Goal: Task Accomplishment & Management: Use online tool/utility

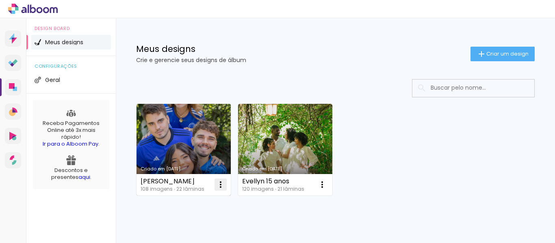
click at [218, 180] on iron-icon at bounding box center [221, 185] width 10 height 10
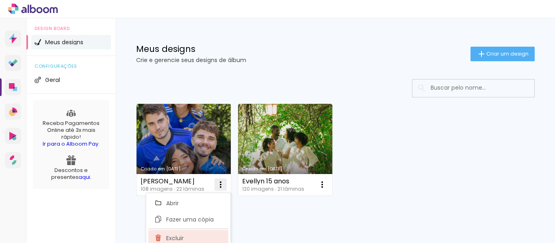
click at [173, 238] on span "Excluir" at bounding box center [174, 239] width 17 height 6
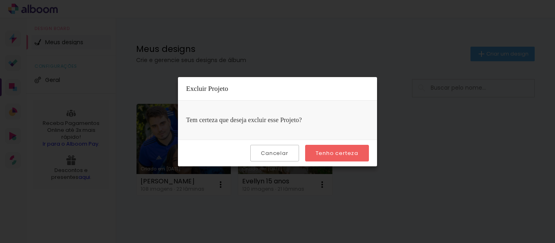
click at [0, 0] on slot "Tenho certeza" at bounding box center [0, 0] width 0 height 0
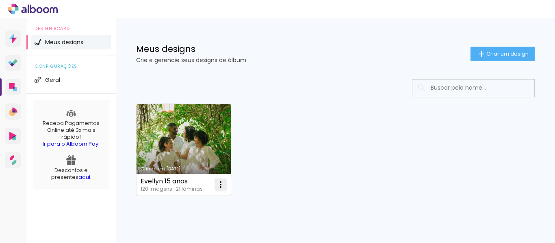
click at [219, 184] on iron-icon at bounding box center [221, 185] width 10 height 10
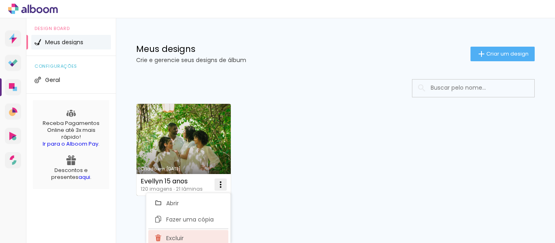
click at [179, 239] on span "Excluir" at bounding box center [174, 239] width 17 height 6
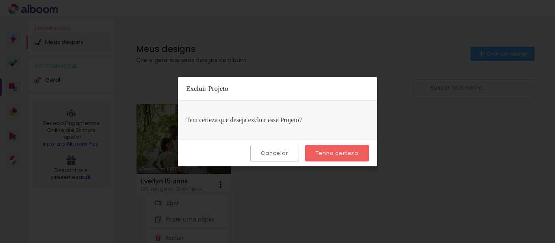
click at [355, 148] on paper-button "Tenho certeza" at bounding box center [337, 153] width 64 height 17
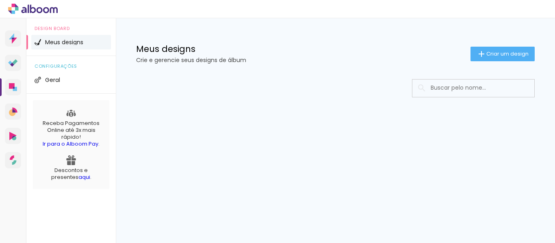
click at [476, 46] on div "Meus designs Crie e gerencie seus designs de álbum Criar um design" at bounding box center [335, 44] width 439 height 53
drag, startPoint x: 473, startPoint y: 52, endPoint x: 422, endPoint y: 83, distance: 60.0
click at [473, 52] on paper-button "Criar um design" at bounding box center [503, 54] width 64 height 15
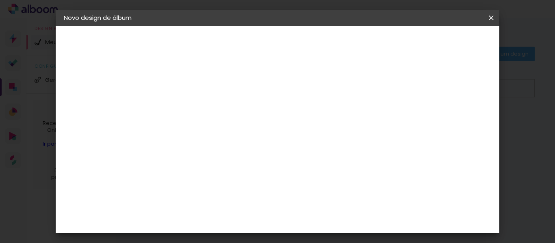
click at [197, 106] on input at bounding box center [197, 109] width 0 height 13
type input "Trigêmeas"
type paper-input "Trigêmeas"
click at [280, 46] on paper-button "Avançar" at bounding box center [260, 43] width 40 height 14
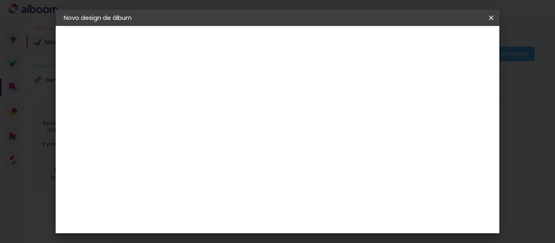
click at [197, 186] on div "Go image" at bounding box center [201, 192] width 20 height 13
click at [0, 0] on slot "Avançar" at bounding box center [0, 0] width 0 height 0
click at [228, 135] on input "text" at bounding box center [213, 141] width 32 height 13
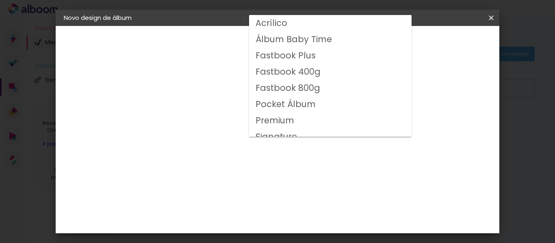
click at [0, 0] on slot "Fastbook 400g" at bounding box center [0, 0] width 0 height 0
type input "Fastbook 400g"
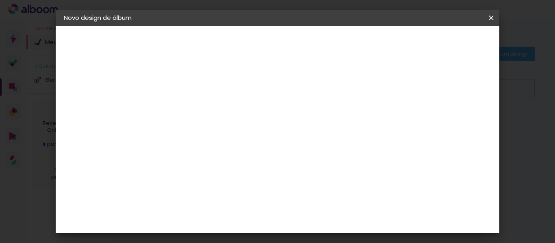
scroll to position [163, 0]
drag, startPoint x: 471, startPoint y: 44, endPoint x: 463, endPoint y: 52, distance: 11.2
click at [0, 0] on slot "Avançar" at bounding box center [0, 0] width 0 height 0
click at [312, 45] on span "Iniciar design" at bounding box center [303, 45] width 19 height 11
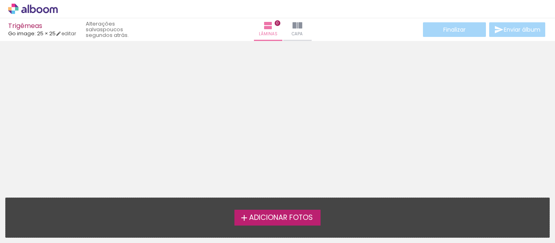
click at [307, 217] on span "Adicionar Fotos" at bounding box center [281, 218] width 64 height 7
click at [0, 0] on input "file" at bounding box center [0, 0] width 0 height 0
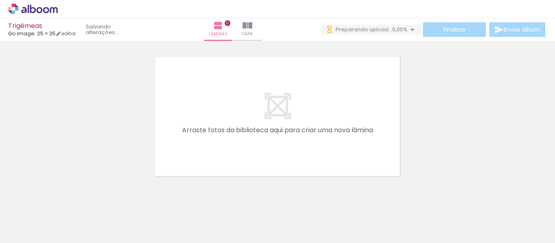
click at [32, 235] on span "Adicionar Fotos" at bounding box center [29, 232] width 24 height 9
click at [0, 0] on input "file" at bounding box center [0, 0] width 0 height 0
drag, startPoint x: 97, startPoint y: 226, endPoint x: 112, endPoint y: 141, distance: 86.2
click at [112, 141] on quentale-workspace at bounding box center [277, 121] width 555 height 243
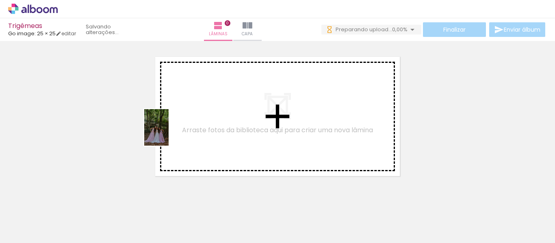
drag, startPoint x: 99, startPoint y: 210, endPoint x: 175, endPoint y: 140, distance: 103.2
click at [176, 123] on quentale-workspace at bounding box center [277, 121] width 555 height 243
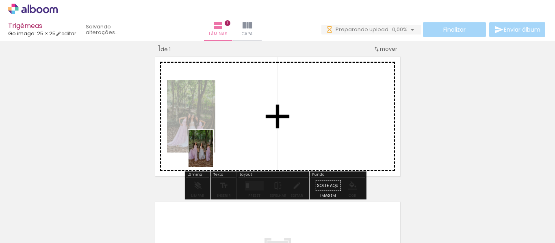
drag, startPoint x: 138, startPoint y: 227, endPoint x: 241, endPoint y: 127, distance: 143.4
click at [241, 127] on quentale-workspace at bounding box center [277, 121] width 555 height 243
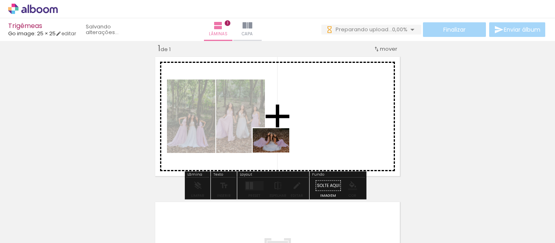
drag, startPoint x: 186, startPoint y: 221, endPoint x: 297, endPoint y: 127, distance: 145.6
click at [297, 127] on quentale-workspace at bounding box center [277, 121] width 555 height 243
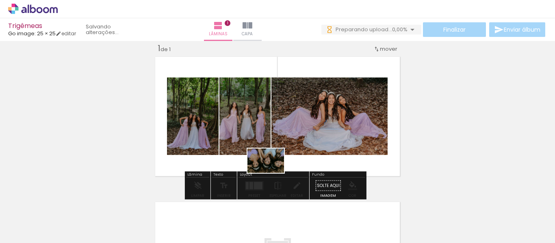
drag, startPoint x: 229, startPoint y: 222, endPoint x: 276, endPoint y: 167, distance: 72.6
click at [276, 167] on quentale-workspace at bounding box center [277, 121] width 555 height 243
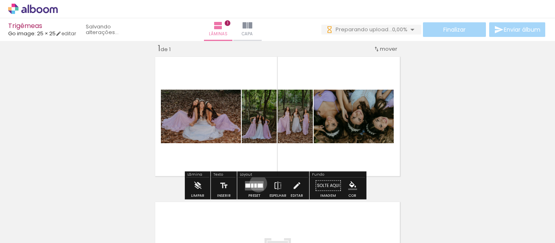
click at [258, 184] on div at bounding box center [260, 186] width 5 height 4
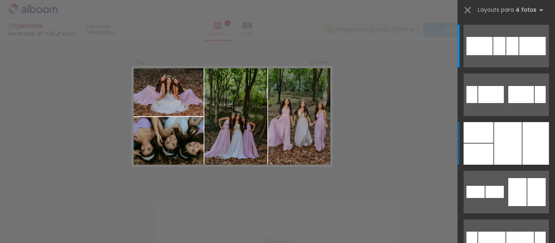
click at [503, 137] on div at bounding box center [508, 143] width 28 height 43
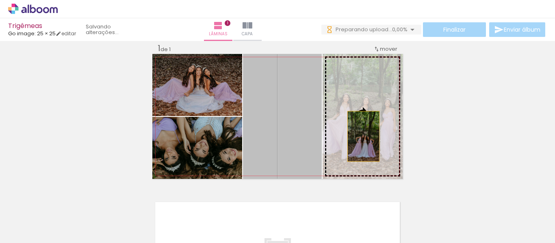
drag, startPoint x: 292, startPoint y: 142, endPoint x: 361, endPoint y: 136, distance: 69.3
click at [0, 0] on slot at bounding box center [0, 0] width 0 height 0
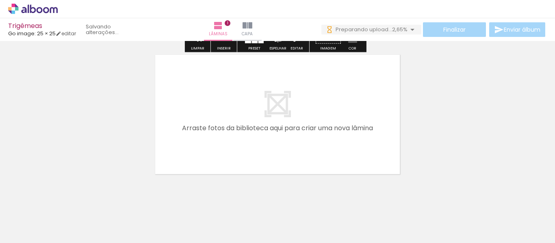
scroll to position [171, 0]
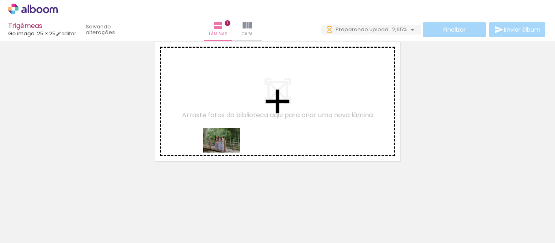
drag, startPoint x: 260, startPoint y: 222, endPoint x: 226, endPoint y: 127, distance: 100.7
click at [226, 124] on quentale-workspace at bounding box center [277, 121] width 555 height 243
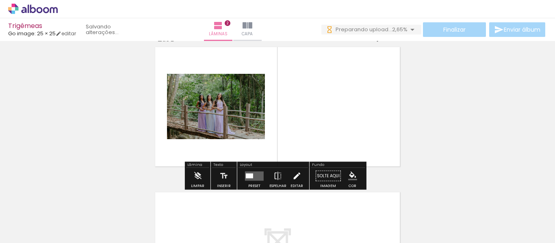
scroll to position [156, 0]
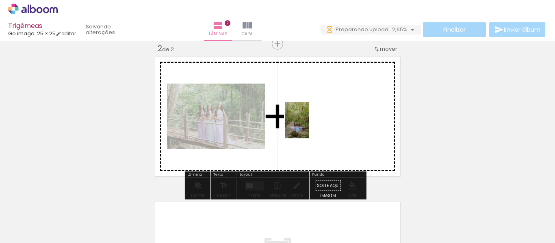
drag, startPoint x: 314, startPoint y: 216, endPoint x: 316, endPoint y: 136, distance: 80.5
click at [310, 117] on quentale-workspace at bounding box center [277, 121] width 555 height 243
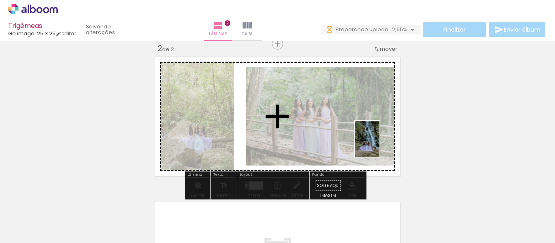
drag, startPoint x: 359, startPoint y: 223, endPoint x: 380, endPoint y: 147, distance: 79.1
click at [380, 144] on quentale-workspace at bounding box center [277, 121] width 555 height 243
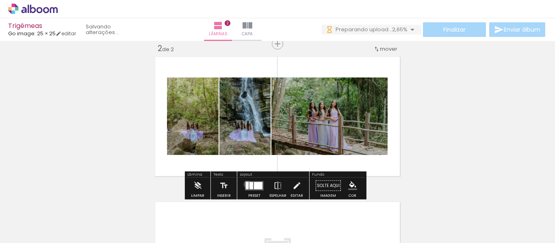
click at [246, 184] on div at bounding box center [247, 185] width 3 height 7
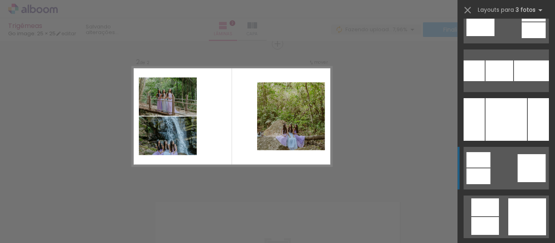
scroll to position [5567, 0]
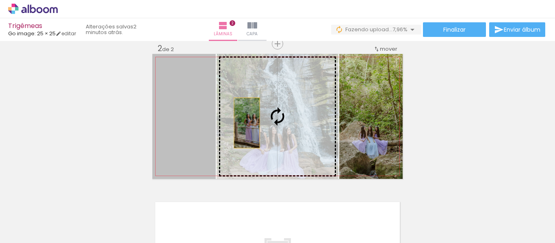
drag, startPoint x: 185, startPoint y: 128, endPoint x: 258, endPoint y: 121, distance: 73.1
click at [0, 0] on slot at bounding box center [0, 0] width 0 height 0
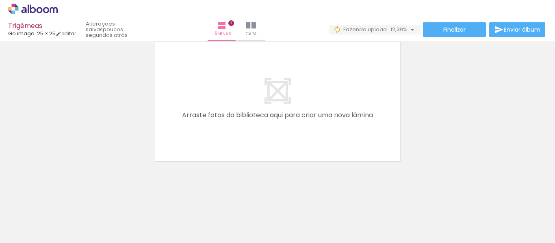
scroll to position [0, 598]
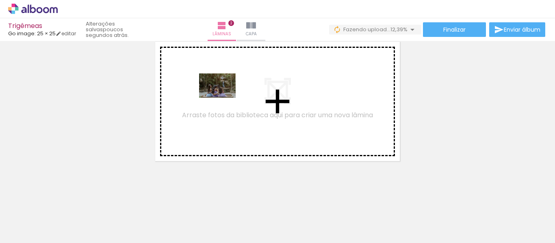
drag, startPoint x: 223, startPoint y: 226, endPoint x: 223, endPoint y: 98, distance: 128.0
click at [223, 98] on quentale-workspace at bounding box center [277, 121] width 555 height 243
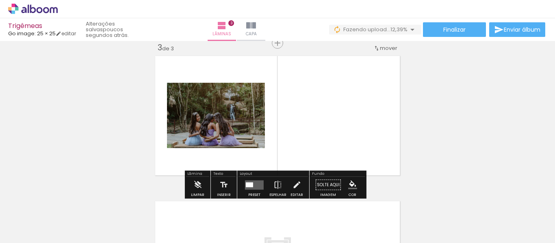
scroll to position [301, 0]
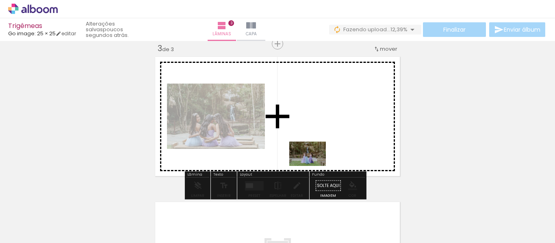
drag, startPoint x: 278, startPoint y: 219, endPoint x: 324, endPoint y: 145, distance: 86.9
click at [324, 145] on quentale-workspace at bounding box center [277, 121] width 555 height 243
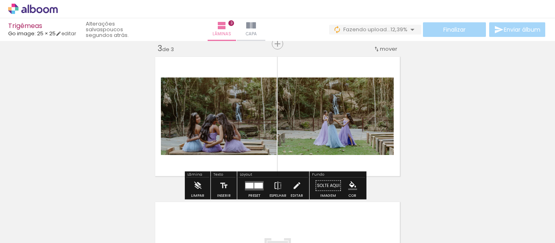
click at [252, 184] on div at bounding box center [249, 186] width 8 height 6
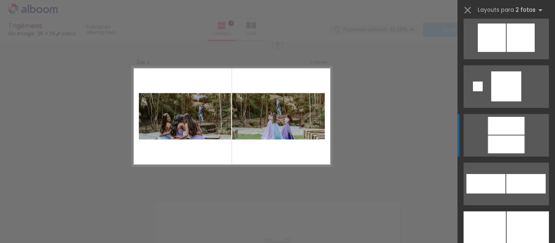
scroll to position [2519, 0]
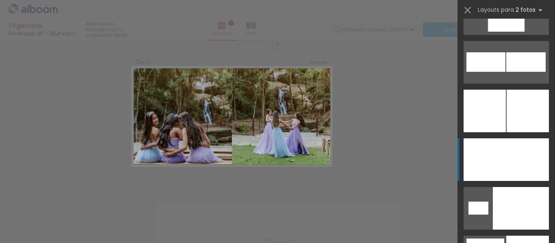
click at [507, 132] on div at bounding box center [528, 111] width 42 height 43
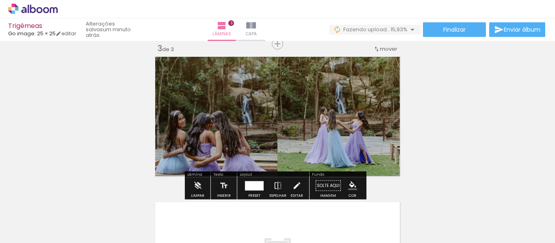
click at [217, 143] on quentale-photo at bounding box center [214, 116] width 125 height 125
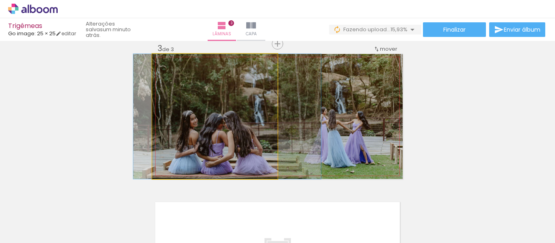
drag, startPoint x: 213, startPoint y: 140, endPoint x: 225, endPoint y: 139, distance: 12.2
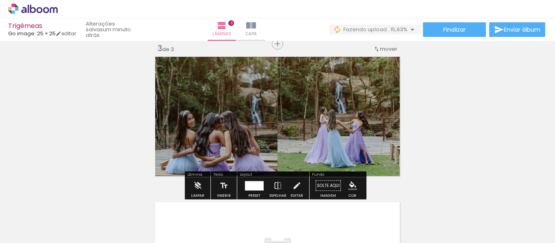
click at [421, 165] on div "Inserir lâmina 1 de 3 Inserir lâmina 2 de 3 Inserir lâmina 3 de 3" at bounding box center [277, 33] width 555 height 582
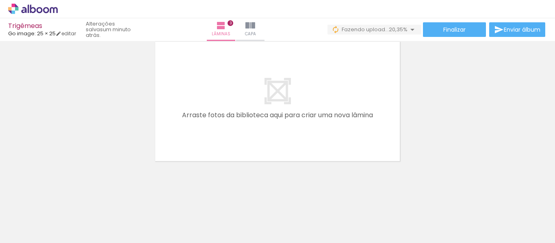
scroll to position [0, 1063]
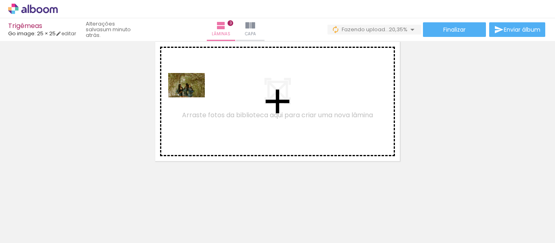
drag, startPoint x: 208, startPoint y: 223, endPoint x: 193, endPoint y: 98, distance: 126.0
click at [193, 98] on quentale-workspace at bounding box center [277, 121] width 555 height 243
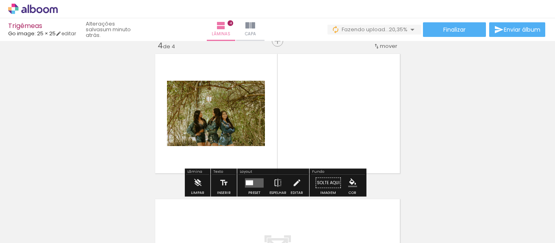
scroll to position [447, 0]
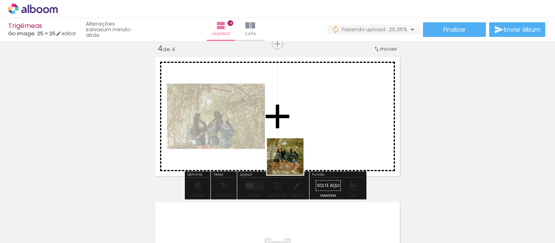
drag, startPoint x: 256, startPoint y: 229, endPoint x: 298, endPoint y: 168, distance: 73.6
click at [297, 153] on quentale-workspace at bounding box center [277, 121] width 555 height 243
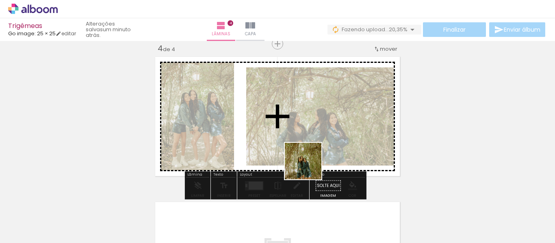
drag, startPoint x: 302, startPoint y: 220, endPoint x: 342, endPoint y: 215, distance: 40.1
click at [311, 154] on quentale-workspace at bounding box center [277, 121] width 555 height 243
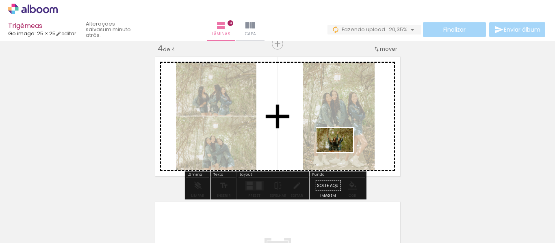
drag, startPoint x: 347, startPoint y: 225, endPoint x: 357, endPoint y: 185, distance: 41.1
click at [341, 150] on quentale-workspace at bounding box center [277, 121] width 555 height 243
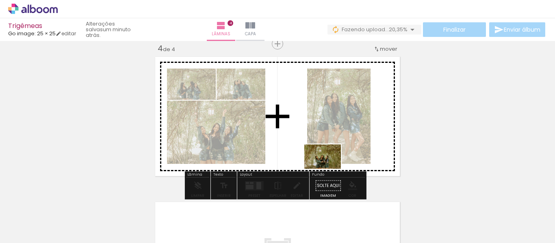
drag, startPoint x: 394, startPoint y: 224, endPoint x: 320, endPoint y: 176, distance: 87.6
click at [321, 154] on quentale-workspace at bounding box center [277, 121] width 555 height 243
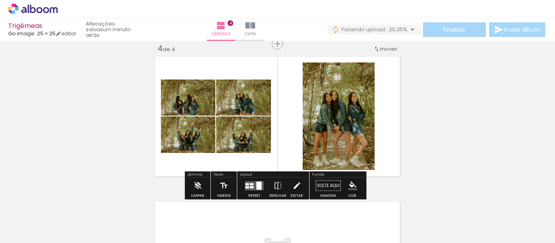
click at [256, 184] on div at bounding box center [258, 186] width 5 height 8
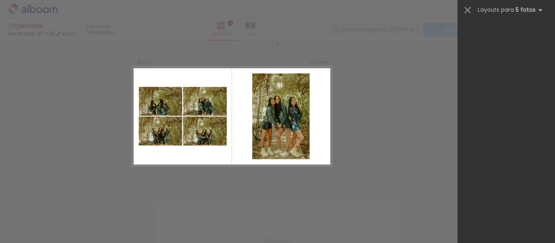
scroll to position [0, 0]
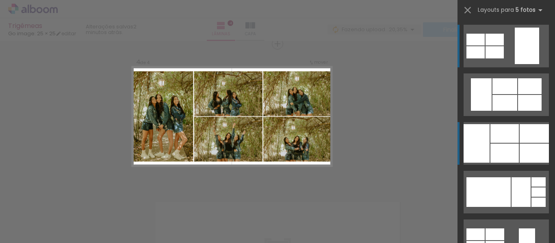
click at [522, 147] on div at bounding box center [534, 153] width 29 height 19
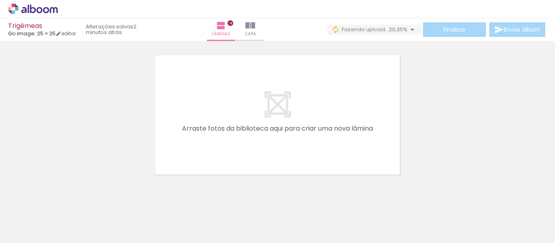
scroll to position [607, 0]
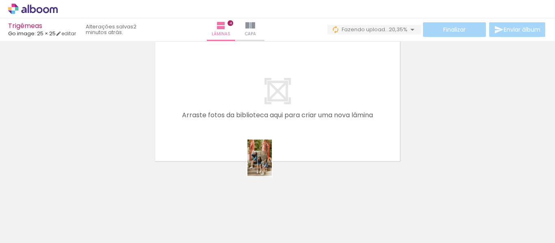
drag, startPoint x: 436, startPoint y: 217, endPoint x: 372, endPoint y: 197, distance: 67.1
click at [247, 118] on quentale-workspace at bounding box center [277, 121] width 555 height 243
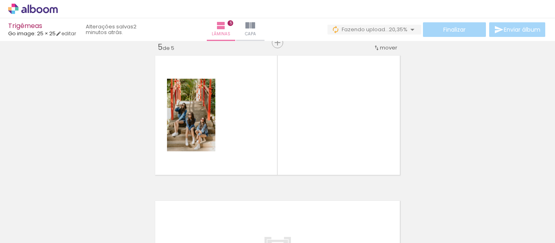
scroll to position [592, 0]
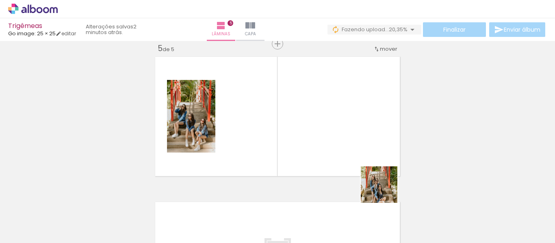
drag, startPoint x: 467, startPoint y: 217, endPoint x: 372, endPoint y: 171, distance: 105.6
click at [328, 134] on quentale-workspace at bounding box center [277, 121] width 555 height 243
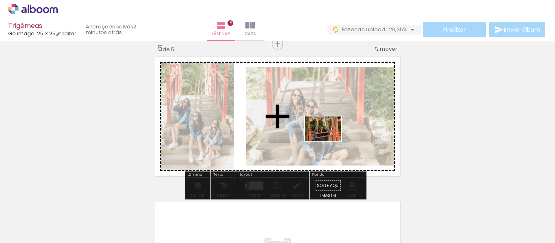
drag, startPoint x: 516, startPoint y: 221, endPoint x: 371, endPoint y: 195, distance: 146.8
click at [325, 129] on quentale-workspace at bounding box center [277, 121] width 555 height 243
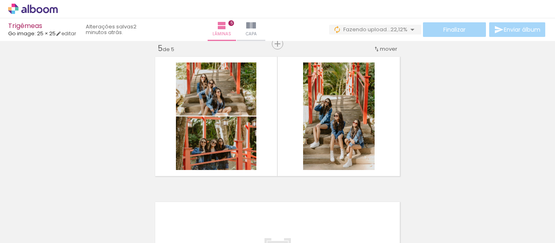
scroll to position [0, 1242]
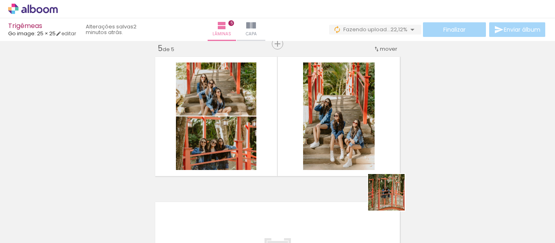
drag, startPoint x: 397, startPoint y: 227, endPoint x: 360, endPoint y: 189, distance: 53.7
click at [361, 143] on quentale-workspace at bounding box center [277, 121] width 555 height 243
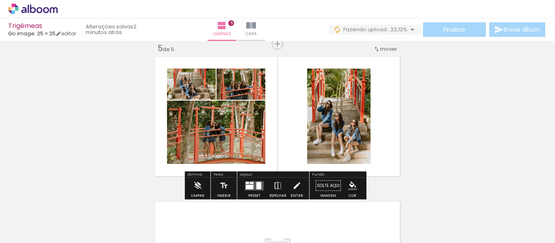
click at [258, 189] on div at bounding box center [258, 185] width 5 height 7
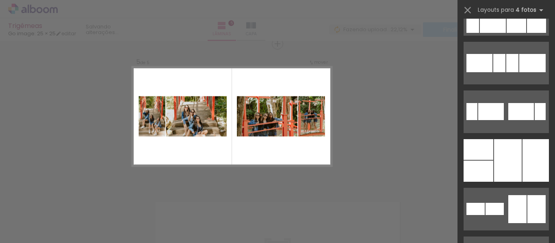
scroll to position [2885, 0]
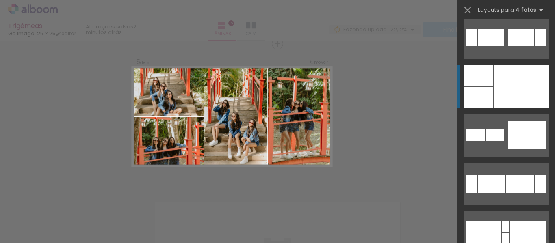
click at [511, 80] on div at bounding box center [508, 86] width 28 height 43
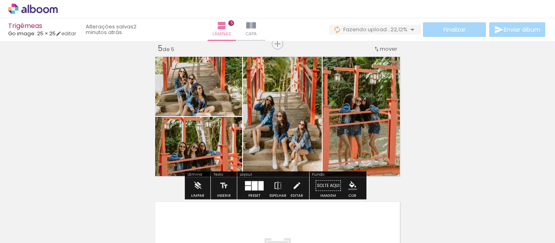
click at [210, 96] on quentale-photo at bounding box center [197, 85] width 90 height 62
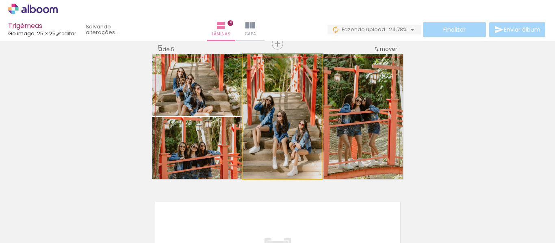
click at [286, 143] on quentale-photo at bounding box center [282, 116] width 79 height 125
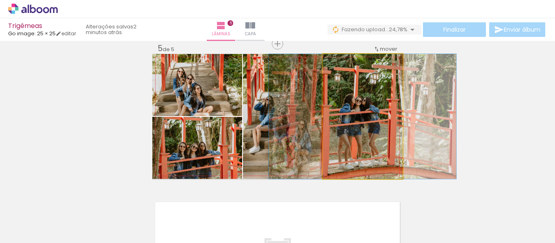
click at [362, 139] on quentale-photo at bounding box center [363, 116] width 80 height 125
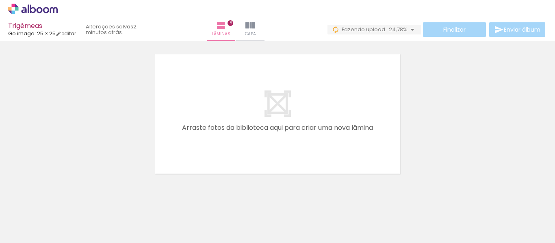
scroll to position [753, 0]
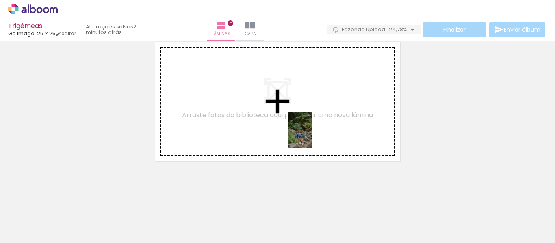
drag, startPoint x: 440, startPoint y: 221, endPoint x: 289, endPoint y: 116, distance: 184.2
click at [289, 116] on quentale-workspace at bounding box center [277, 121] width 555 height 243
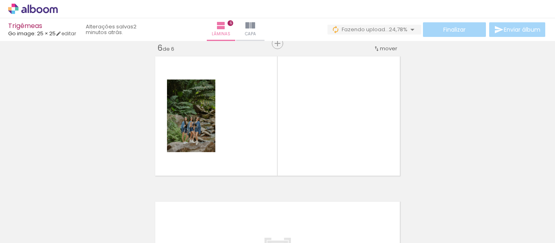
scroll to position [738, 0]
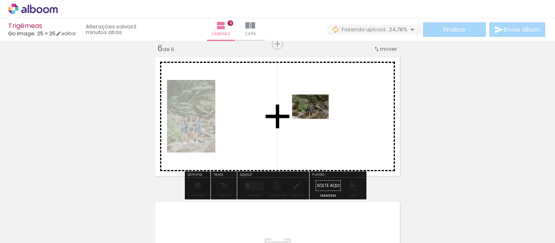
drag, startPoint x: 473, startPoint y: 218, endPoint x: 394, endPoint y: 182, distance: 86.4
click at [316, 115] on quentale-workspace at bounding box center [277, 121] width 555 height 243
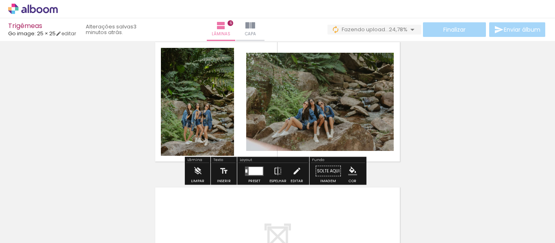
scroll to position [779, 0]
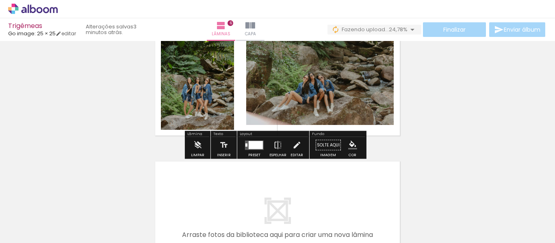
click at [249, 143] on div at bounding box center [256, 145] width 14 height 8
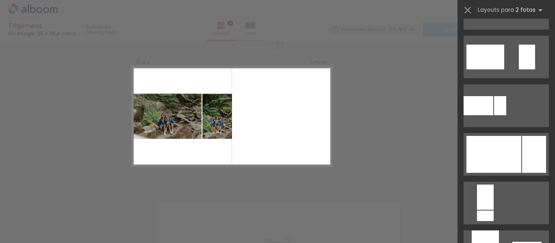
scroll to position [366, 0]
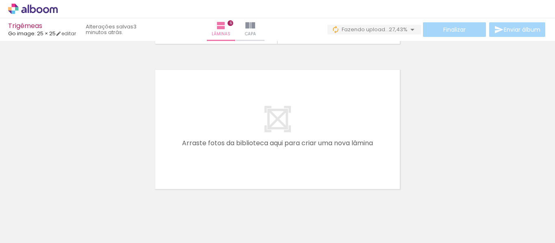
scroll to position [858, 0]
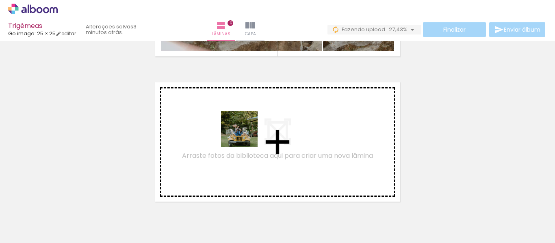
drag, startPoint x: 346, startPoint y: 217, endPoint x: 242, endPoint y: 132, distance: 133.8
click at [242, 132] on quentale-workspace at bounding box center [277, 121] width 555 height 243
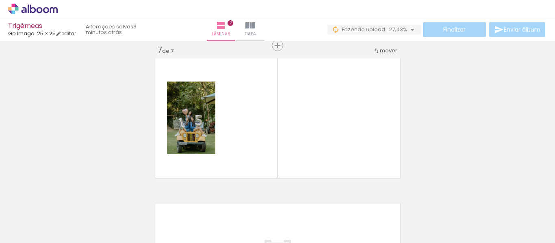
scroll to position [883, 0]
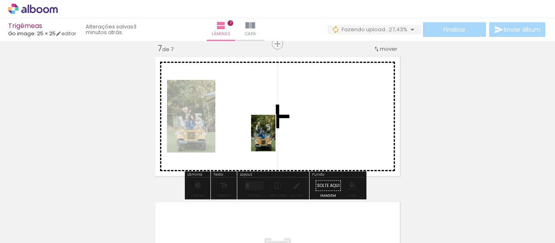
drag, startPoint x: 384, startPoint y: 219, endPoint x: 403, endPoint y: 214, distance: 19.4
click at [273, 132] on quentale-workspace at bounding box center [277, 121] width 555 height 243
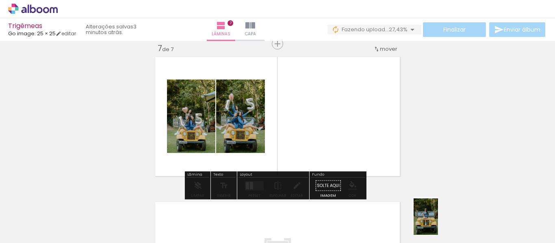
drag, startPoint x: 434, startPoint y: 226, endPoint x: 439, endPoint y: 222, distance: 6.9
click at [438, 222] on div at bounding box center [429, 216] width 27 height 40
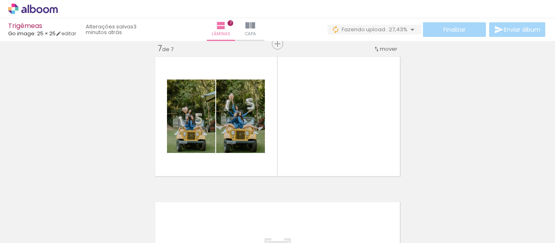
scroll to position [0, 1600]
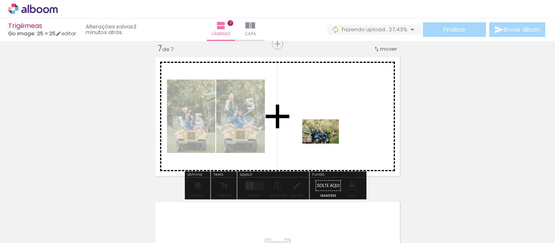
drag, startPoint x: 406, startPoint y: 225, endPoint x: 359, endPoint y: 182, distance: 63.6
click at [326, 141] on quentale-workspace at bounding box center [277, 121] width 555 height 243
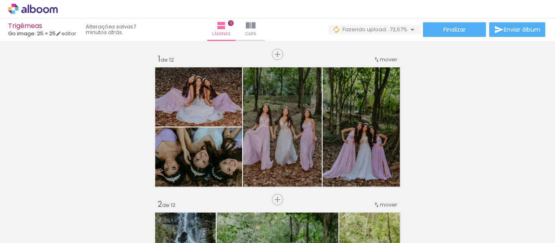
drag, startPoint x: 350, startPoint y: 163, endPoint x: 332, endPoint y: 162, distance: 18.3
click at [336, 143] on quentale-workspace at bounding box center [277, 121] width 555 height 243
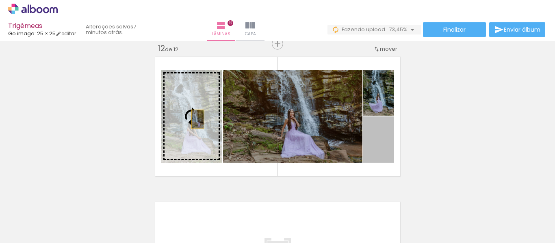
drag, startPoint x: 382, startPoint y: 152, endPoint x: 167, endPoint y: 118, distance: 216.8
click at [0, 0] on slot at bounding box center [0, 0] width 0 height 0
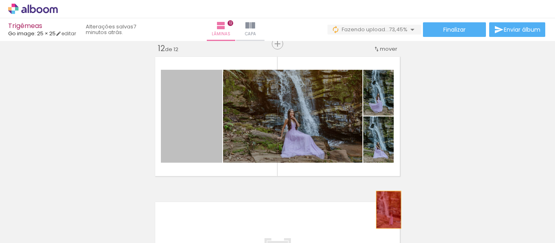
drag, startPoint x: 205, startPoint y: 144, endPoint x: 386, endPoint y: 210, distance: 192.4
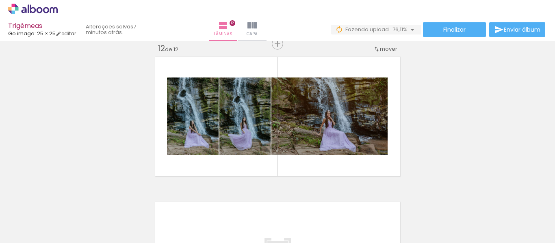
scroll to position [0, 640]
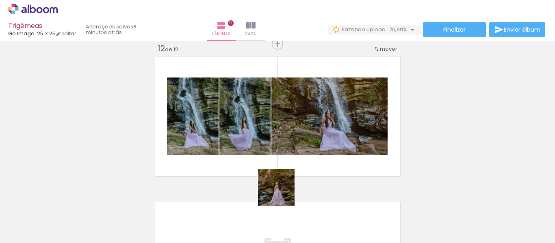
drag, startPoint x: 266, startPoint y: 231, endPoint x: 296, endPoint y: 160, distance: 77.2
click at [294, 146] on quentale-workspace at bounding box center [277, 121] width 555 height 243
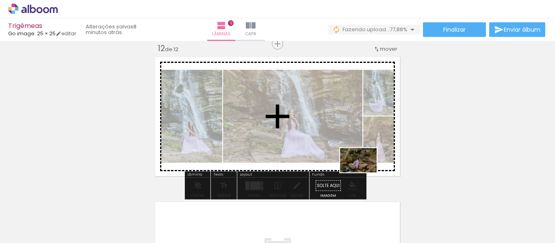
drag, startPoint x: 367, startPoint y: 222, endPoint x: 356, endPoint y: 161, distance: 62.3
click at [356, 143] on quentale-workspace at bounding box center [277, 121] width 555 height 243
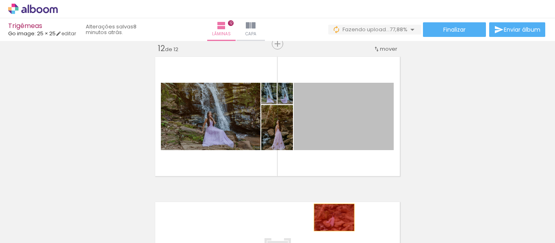
drag, startPoint x: 347, startPoint y: 129, endPoint x: 331, endPoint y: 219, distance: 91.6
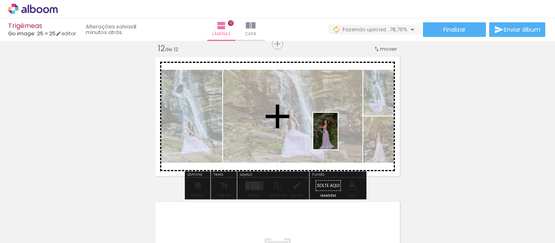
drag, startPoint x: 401, startPoint y: 225, endPoint x: 354, endPoint y: 157, distance: 82.7
click at [337, 137] on quentale-workspace at bounding box center [277, 121] width 555 height 243
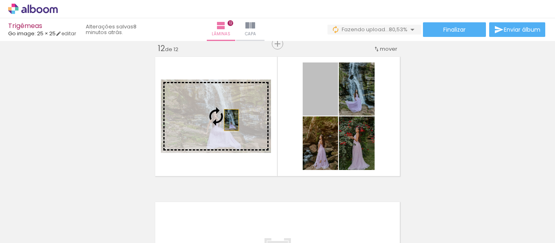
drag, startPoint x: 316, startPoint y: 108, endPoint x: 223, endPoint y: 120, distance: 93.8
click at [0, 0] on slot at bounding box center [0, 0] width 0 height 0
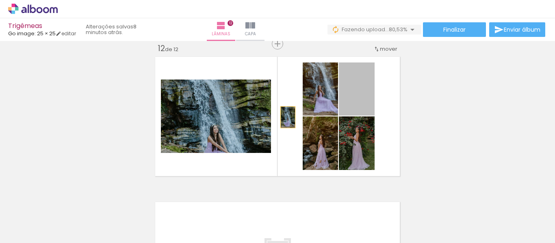
drag, startPoint x: 357, startPoint y: 105, endPoint x: 237, endPoint y: 118, distance: 120.6
click at [0, 0] on slot at bounding box center [0, 0] width 0 height 0
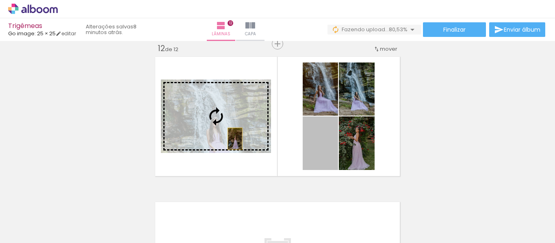
drag, startPoint x: 319, startPoint y: 158, endPoint x: 228, endPoint y: 137, distance: 93.2
click at [0, 0] on slot at bounding box center [0, 0] width 0 height 0
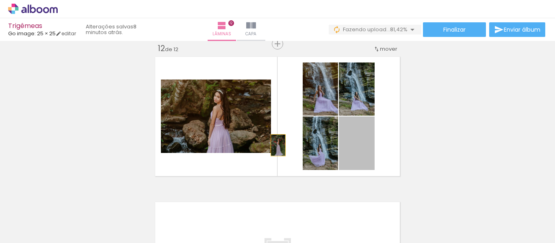
drag, startPoint x: 364, startPoint y: 150, endPoint x: 238, endPoint y: 122, distance: 129.4
click at [0, 0] on slot at bounding box center [0, 0] width 0 height 0
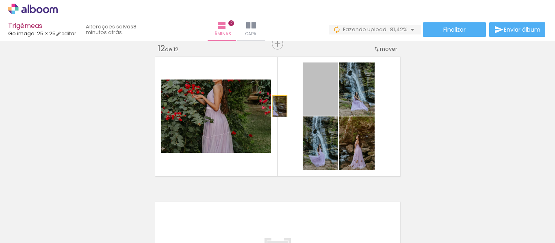
drag, startPoint x: 321, startPoint y: 102, endPoint x: 236, endPoint y: 112, distance: 85.1
click at [0, 0] on slot at bounding box center [0, 0] width 0 height 0
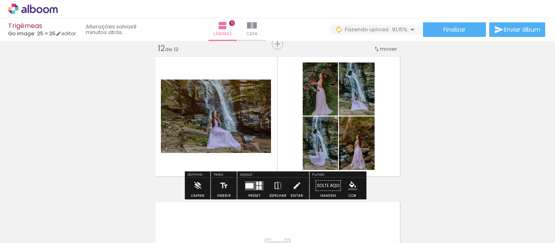
click at [253, 186] on quentale-layouter at bounding box center [254, 185] width 19 height 9
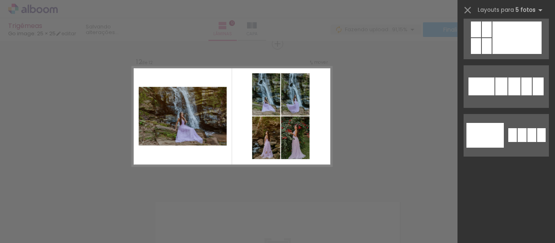
scroll to position [0, 0]
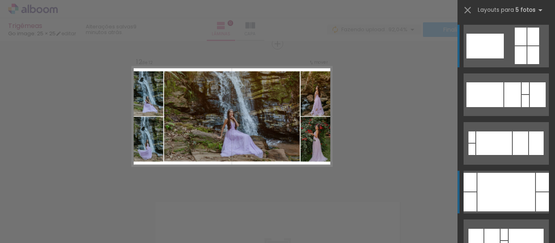
click at [512, 155] on div at bounding box center [494, 144] width 36 height 24
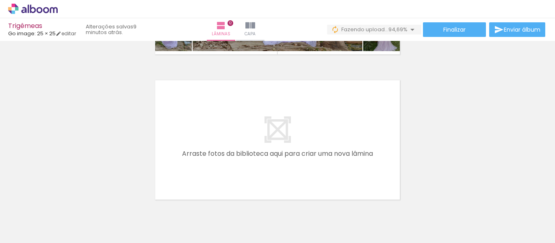
scroll to position [0, 1669]
drag, startPoint x: 190, startPoint y: 223, endPoint x: 195, endPoint y: 219, distance: 6.3
click at [194, 219] on div at bounding box center [187, 216] width 27 height 40
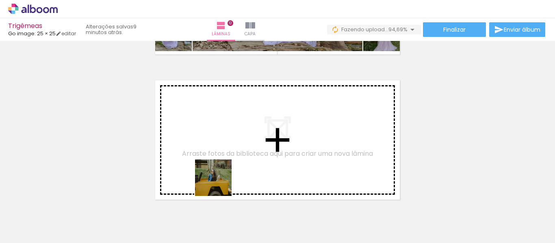
drag, startPoint x: 287, startPoint y: 223, endPoint x: 321, endPoint y: 219, distance: 34.1
click at [198, 138] on quentale-workspace at bounding box center [277, 121] width 555 height 243
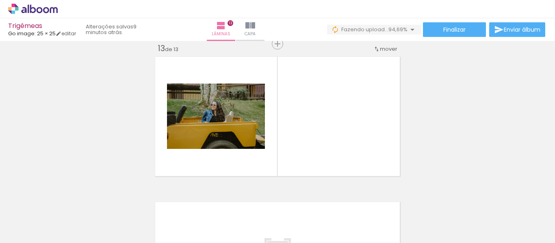
scroll to position [0, 1983]
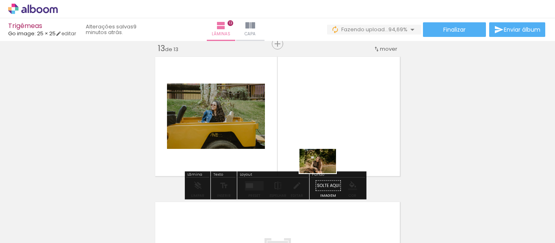
drag, startPoint x: 284, startPoint y: 224, endPoint x: 336, endPoint y: 172, distance: 74.1
click at [337, 151] on quentale-workspace at bounding box center [277, 121] width 555 height 243
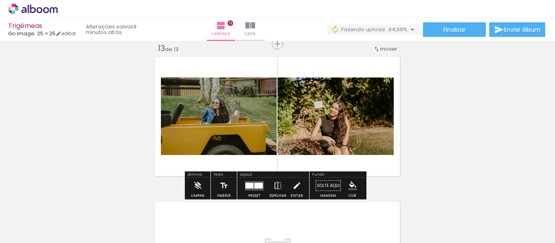
click at [257, 182] on quentale-layouter at bounding box center [254, 185] width 19 height 9
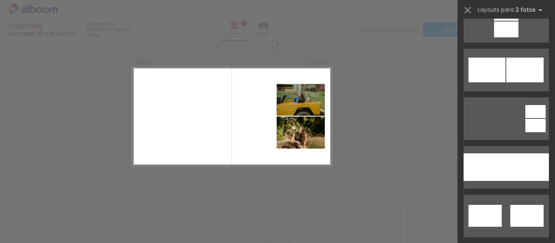
scroll to position [528, 0]
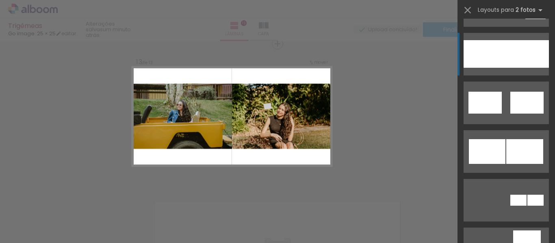
click at [491, 51] on div at bounding box center [485, 54] width 43 height 28
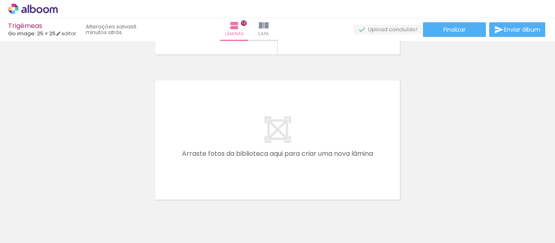
scroll to position [0, 315]
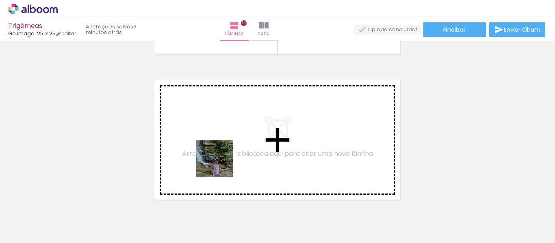
drag, startPoint x: 228, startPoint y: 217, endPoint x: 260, endPoint y: 203, distance: 35.6
click at [215, 144] on quentale-workspace at bounding box center [277, 121] width 555 height 243
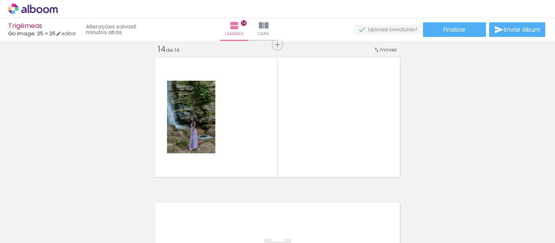
scroll to position [1902, 0]
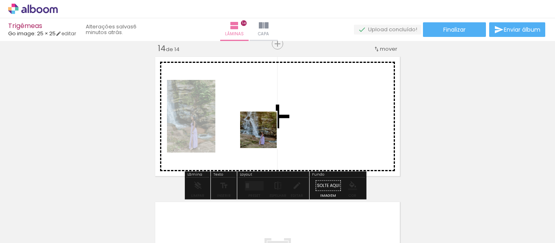
drag, startPoint x: 263, startPoint y: 221, endPoint x: 308, endPoint y: 219, distance: 44.3
click at [265, 134] on quentale-workspace at bounding box center [277, 121] width 555 height 243
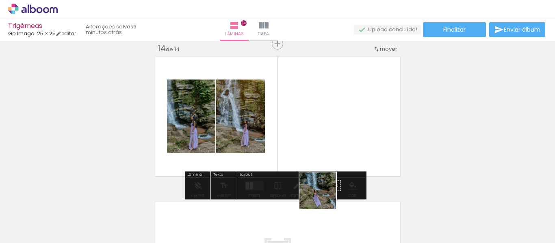
drag, startPoint x: 319, startPoint y: 228, endPoint x: 327, endPoint y: 139, distance: 90.1
click at [327, 139] on quentale-workspace at bounding box center [277, 121] width 555 height 243
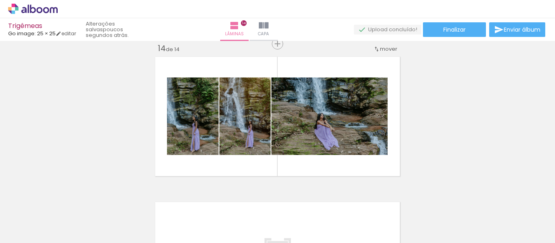
scroll to position [0, 705]
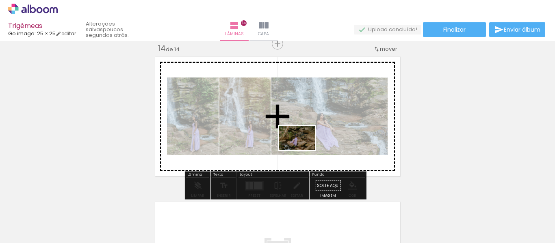
drag, startPoint x: 294, startPoint y: 203, endPoint x: 303, endPoint y: 150, distance: 53.6
click at [303, 150] on quentale-workspace at bounding box center [277, 121] width 555 height 243
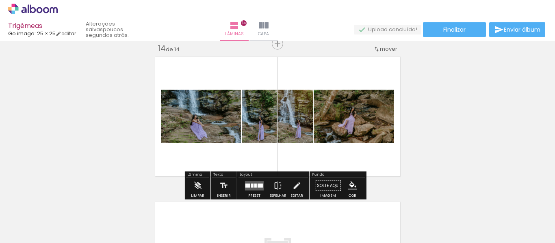
click at [254, 186] on div at bounding box center [255, 186] width 2 height 4
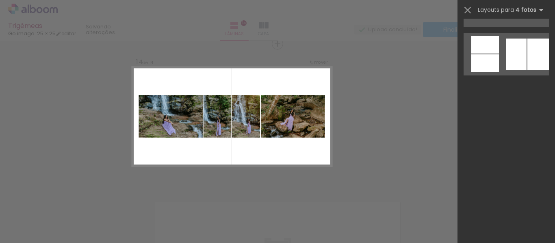
scroll to position [0, 0]
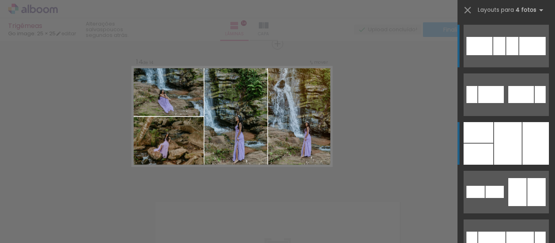
click at [518, 143] on div at bounding box center [508, 143] width 28 height 43
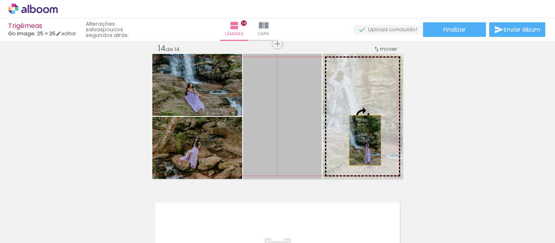
drag, startPoint x: 299, startPoint y: 143, endPoint x: 370, endPoint y: 139, distance: 70.8
click at [0, 0] on slot at bounding box center [0, 0] width 0 height 0
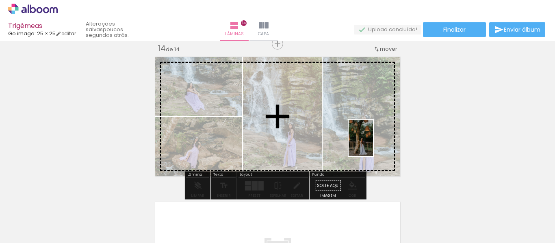
drag, startPoint x: 387, startPoint y: 213, endPoint x: 373, endPoint y: 144, distance: 70.4
click at [373, 144] on quentale-workspace at bounding box center [277, 121] width 555 height 243
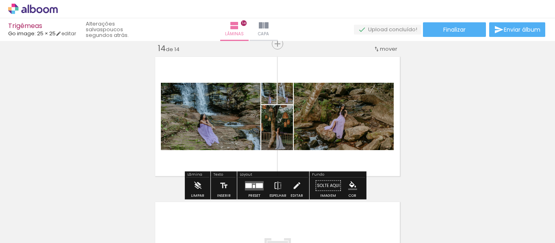
click at [258, 182] on quentale-layouter at bounding box center [254, 185] width 19 height 9
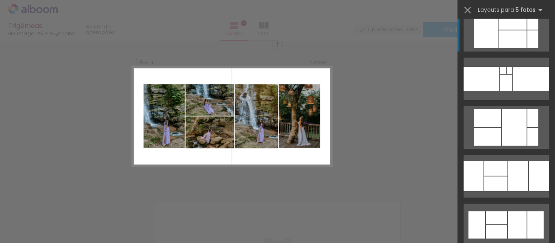
scroll to position [1625, 0]
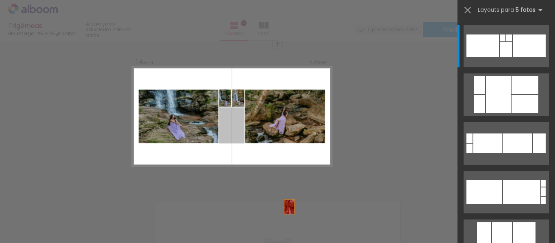
drag, startPoint x: 235, startPoint y: 130, endPoint x: 330, endPoint y: 212, distance: 125.3
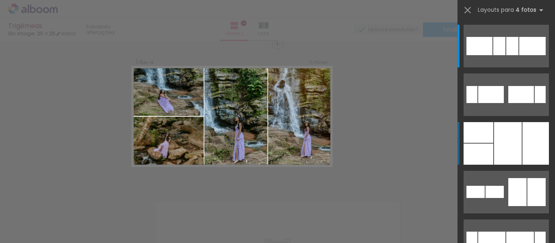
click at [481, 159] on div at bounding box center [479, 154] width 30 height 21
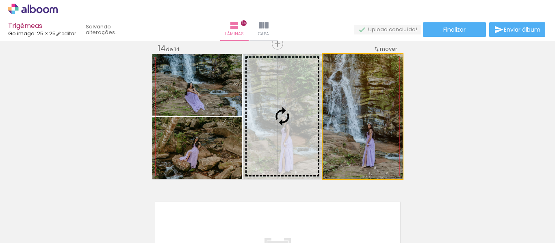
drag, startPoint x: 370, startPoint y: 143, endPoint x: 303, endPoint y: 138, distance: 66.8
click at [0, 0] on slot at bounding box center [0, 0] width 0 height 0
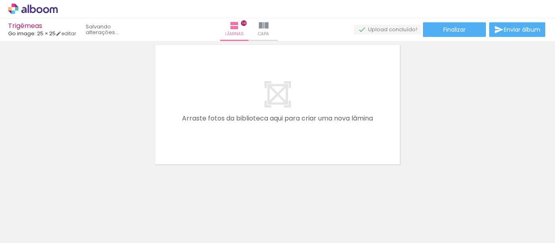
scroll to position [2062, 0]
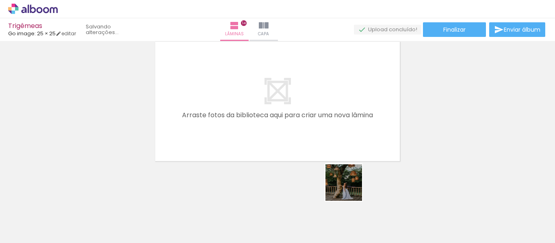
drag, startPoint x: 372, startPoint y: 210, endPoint x: 320, endPoint y: 157, distance: 74.1
click at [294, 130] on quentale-workspace at bounding box center [277, 121] width 555 height 243
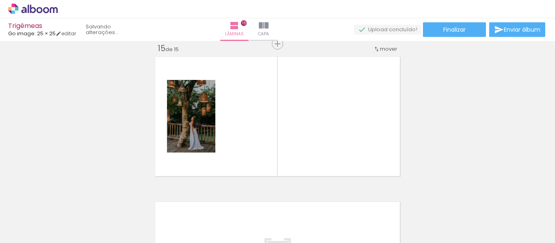
scroll to position [0, 754]
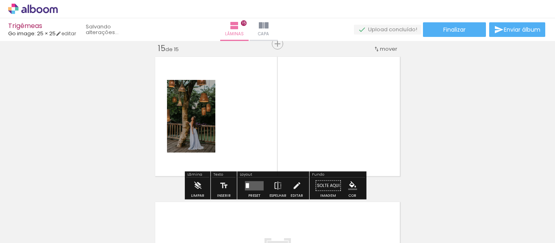
click at [190, 130] on quentale-photo at bounding box center [191, 116] width 48 height 73
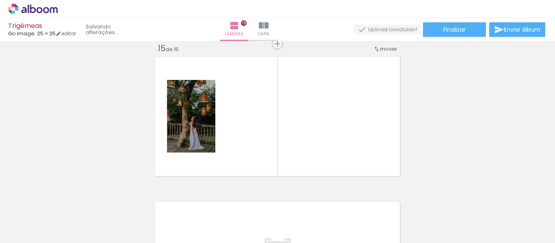
scroll to position [0, 1577]
drag, startPoint x: 286, startPoint y: 215, endPoint x: 307, endPoint y: 135, distance: 82.0
click at [308, 131] on quentale-workspace at bounding box center [277, 121] width 555 height 243
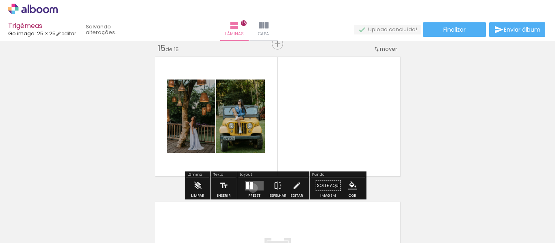
click at [251, 188] on div at bounding box center [251, 185] width 3 height 7
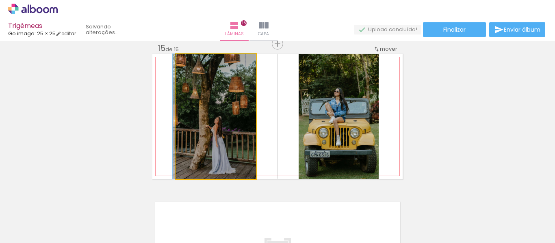
drag, startPoint x: 222, startPoint y: 129, endPoint x: 220, endPoint y: 145, distance: 16.3
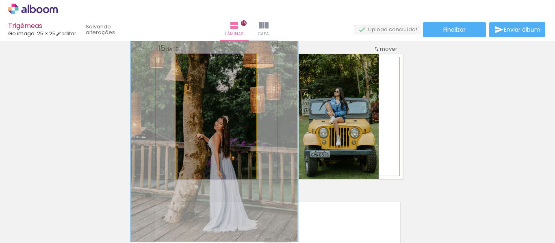
drag, startPoint x: 201, startPoint y: 63, endPoint x: 153, endPoint y: 60, distance: 47.6
type paper-slider "100"
click at [153, 60] on quentale-layouter at bounding box center [277, 116] width 250 height 125
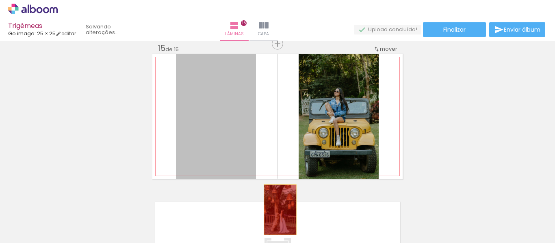
drag, startPoint x: 233, startPoint y: 117, endPoint x: 278, endPoint y: 213, distance: 105.6
click at [278, 213] on quentale-workspace at bounding box center [277, 121] width 555 height 243
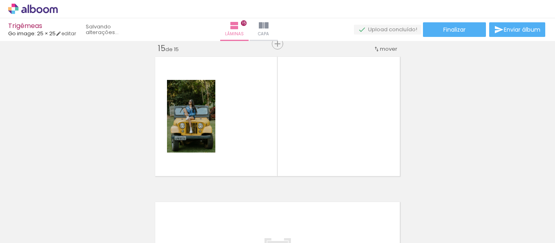
scroll to position [0, 1897]
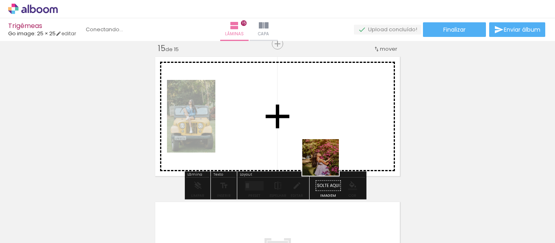
drag, startPoint x: 330, startPoint y: 222, endPoint x: 343, endPoint y: 214, distance: 15.0
click at [324, 138] on quentale-workspace at bounding box center [277, 121] width 555 height 243
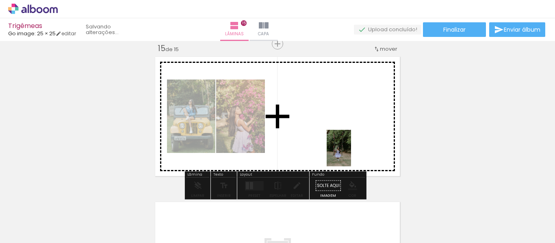
drag, startPoint x: 462, startPoint y: 223, endPoint x: 335, endPoint y: 173, distance: 135.9
click at [317, 116] on quentale-workspace at bounding box center [277, 121] width 555 height 243
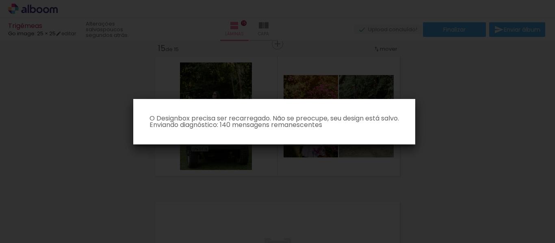
click at [378, 127] on p "O Designbox precisa ser recarregado. Não se preocupe, seu design está salvo. En…" at bounding box center [274, 121] width 269 height 13
click at [396, 136] on paper-dialog "O Designbox precisa ser recarregado. Não se preocupe, seu design está salvo. En…" at bounding box center [274, 122] width 282 height 46
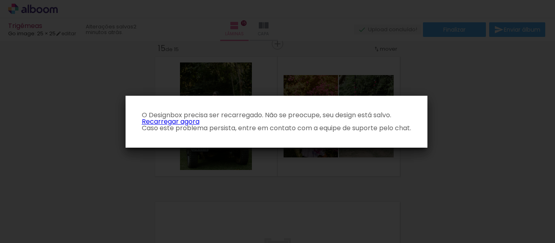
click at [147, 122] on link "Recarregar agora" at bounding box center [171, 121] width 58 height 9
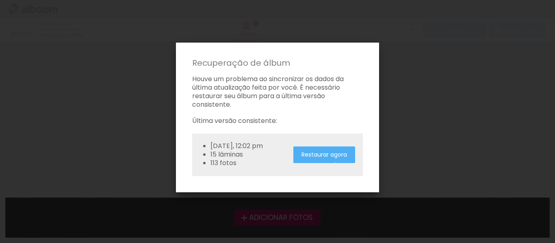
click at [0, 0] on slot "Restaurar agora" at bounding box center [0, 0] width 0 height 0
